Goal: Task Accomplishment & Management: Use online tool/utility

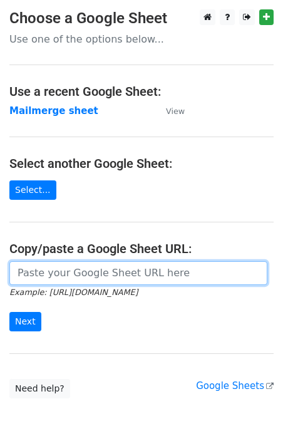
click at [75, 269] on input "url" at bounding box center [138, 273] width 258 height 24
paste input "[URL][DOMAIN_NAME]"
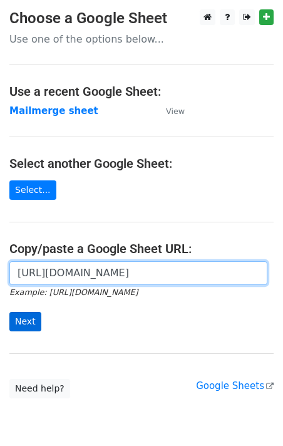
type input "[URL][DOMAIN_NAME]"
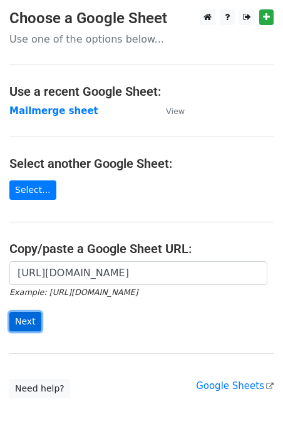
click at [30, 322] on input "Next" at bounding box center [25, 321] width 32 height 19
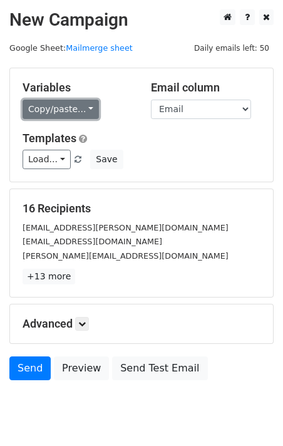
click at [52, 112] on link "Copy/paste..." at bounding box center [61, 109] width 76 height 19
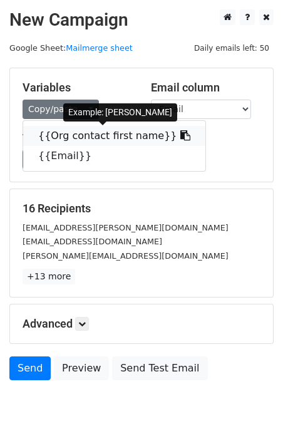
click at [55, 131] on link "{{Org contact first name}}" at bounding box center [114, 136] width 182 height 20
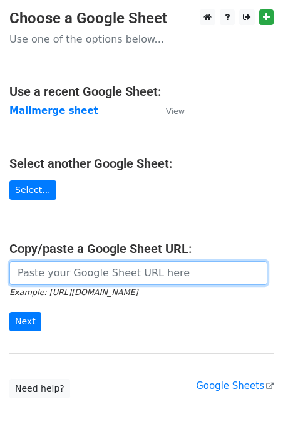
click at [56, 275] on input "url" at bounding box center [138, 273] width 258 height 24
paste input "[URL][DOMAIN_NAME]"
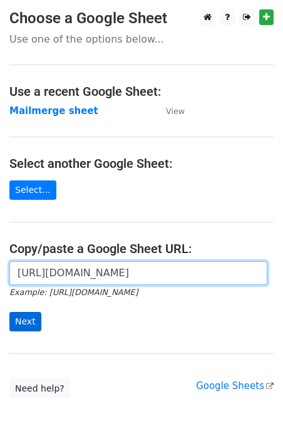
scroll to position [0, 279]
type input "[URL][DOMAIN_NAME]"
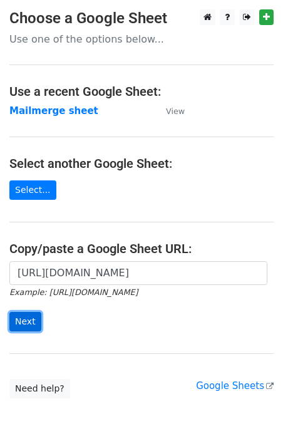
click at [29, 318] on input "Next" at bounding box center [25, 321] width 32 height 19
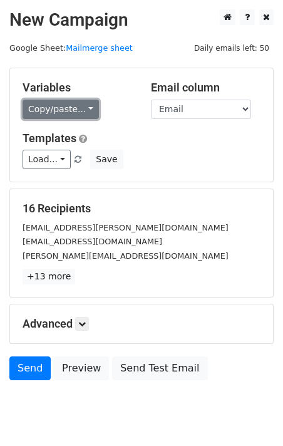
click at [35, 105] on link "Copy/paste..." at bounding box center [61, 109] width 76 height 19
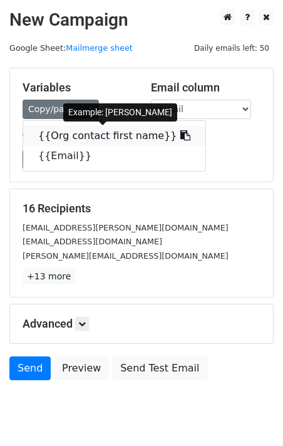
click at [39, 140] on link "{{Org contact first name}}" at bounding box center [114, 136] width 182 height 20
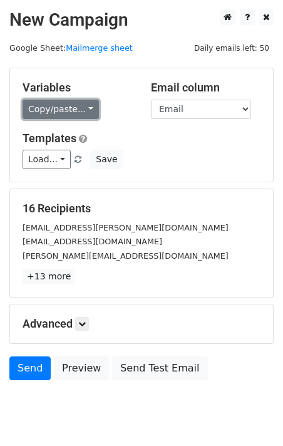
click at [39, 111] on link "Copy/paste..." at bounding box center [61, 109] width 76 height 19
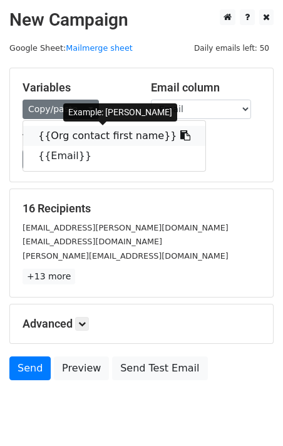
click at [46, 134] on link "{{Org contact first name}}" at bounding box center [114, 136] width 182 height 20
